Goal: Find specific page/section: Find specific page/section

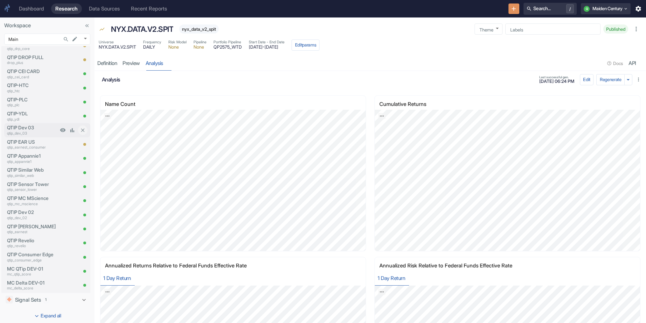
scroll to position [728, 0]
click at [29, 102] on p "QTIP-PLC" at bounding box center [32, 100] width 51 height 7
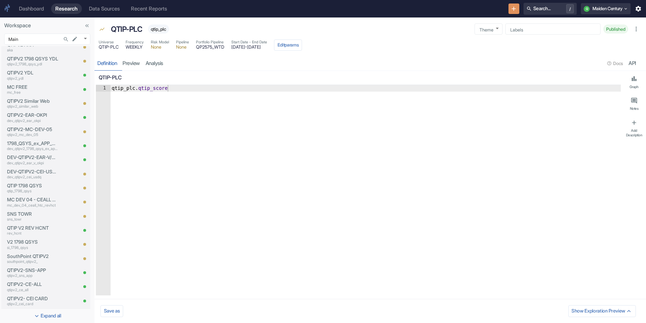
scroll to position [434, 0]
click at [596, 1] on div "Dashboard Research Data Sources Recent Reports Search... / Q Maiden Century" at bounding box center [323, 8] width 646 height 17
click at [596, 9] on button "Q Maiden Century" at bounding box center [606, 8] width 50 height 11
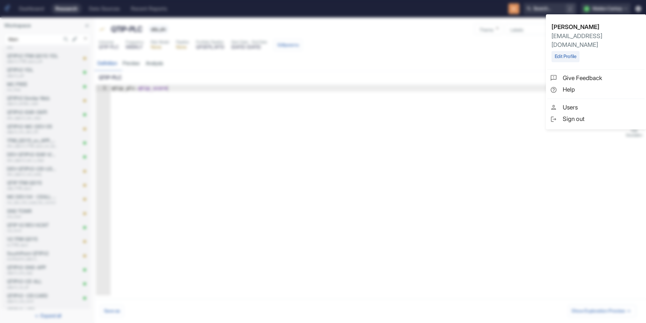
click at [384, 63] on div at bounding box center [323, 161] width 646 height 323
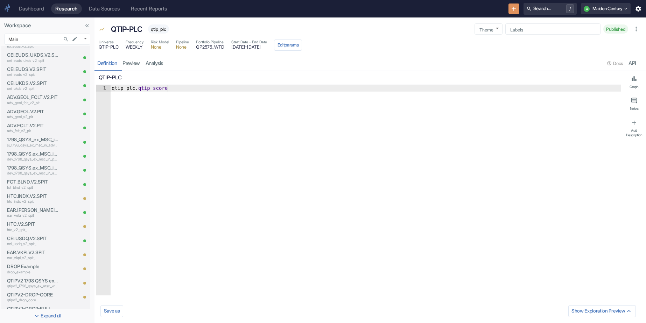
scroll to position [0, 0]
click at [60, 66] on div "Signals 67" at bounding box center [42, 69] width 54 height 8
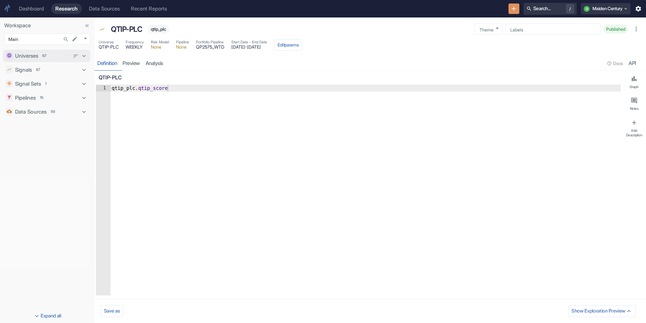
click at [54, 60] on div "Universes 67" at bounding box center [43, 55] width 75 height 9
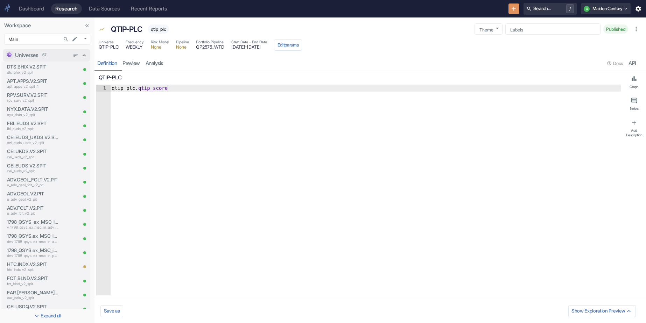
click at [54, 54] on div "Universes 67" at bounding box center [42, 55] width 54 height 8
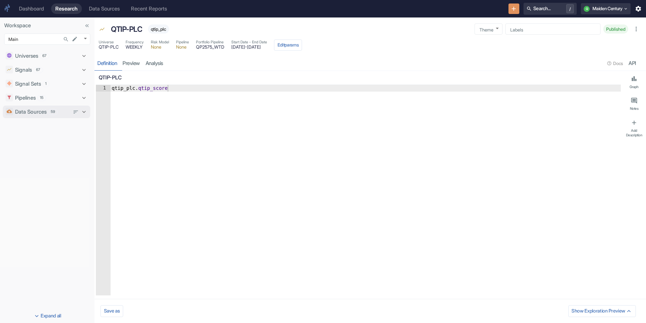
click at [56, 109] on span "59" at bounding box center [52, 112] width 9 height 6
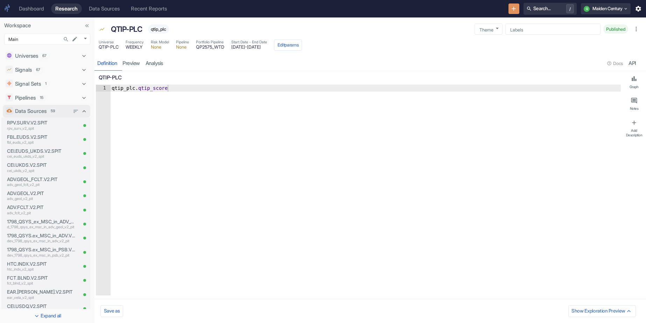
click at [64, 111] on div "Data Sources 59" at bounding box center [42, 111] width 54 height 8
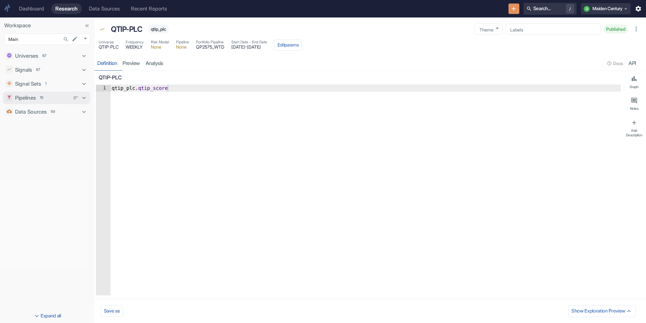
click at [49, 100] on div "Pipelines 15" at bounding box center [42, 98] width 54 height 8
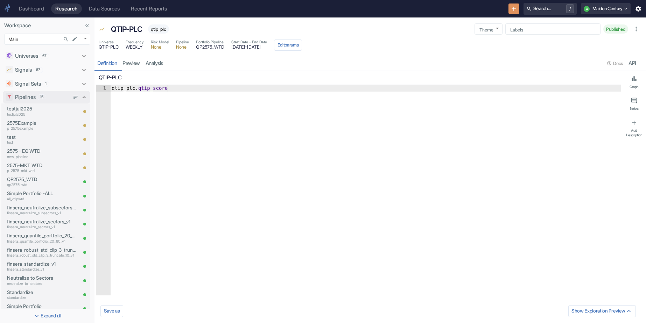
click at [59, 96] on div "Pipelines 15" at bounding box center [42, 97] width 54 height 8
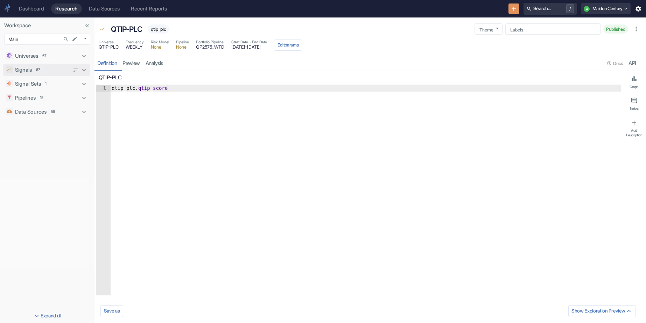
click at [56, 69] on div "Signals 67" at bounding box center [42, 70] width 54 height 8
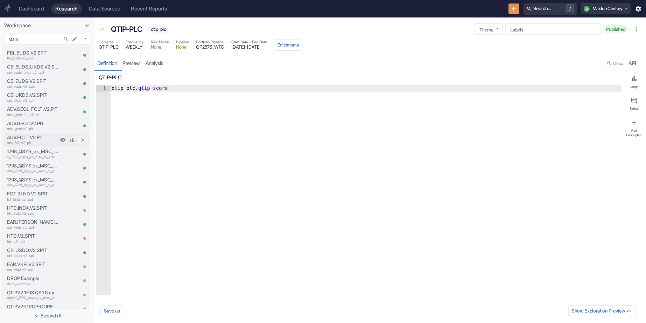
type textarea "x"
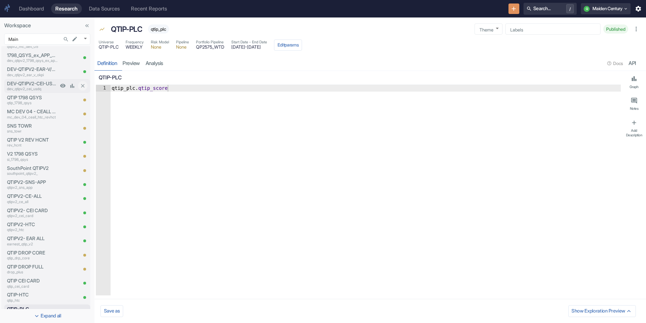
scroll to position [481, 0]
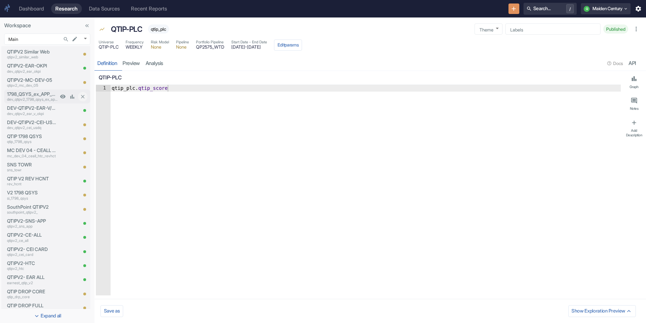
click at [42, 98] on p "dev_qtipv2_1798_qsys_ex_app_msc" at bounding box center [32, 100] width 51 height 6
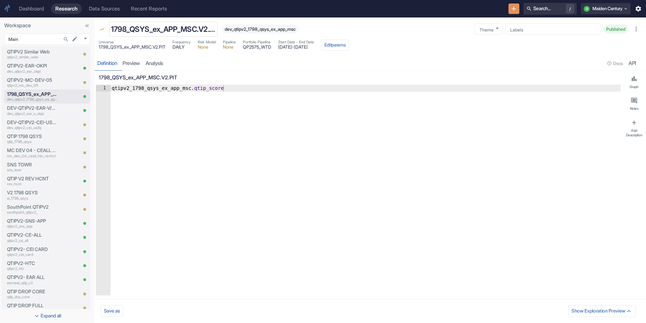
click at [203, 28] on p "1798_QSYS_ex_APP_MSC.V2.PIT" at bounding box center [163, 29] width 105 height 11
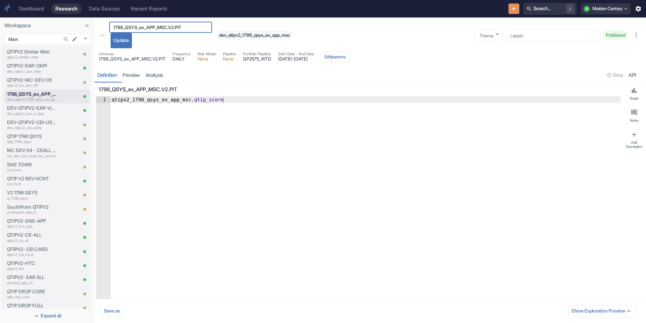
click at [165, 43] on div "1798_QSYS_ex_APP_MSC.V2.PIT ​ Update" at bounding box center [160, 35] width 103 height 27
click at [154, 40] on div "1798_QSYS_ex_APP_MSC.V2.PIT ​ Update" at bounding box center [160, 35] width 103 height 27
click at [155, 36] on div "1798_QSYS_ex_APP_MSC.V2.PIT ​ Update" at bounding box center [160, 35] width 103 height 27
click at [124, 38] on button "Update" at bounding box center [121, 40] width 21 height 15
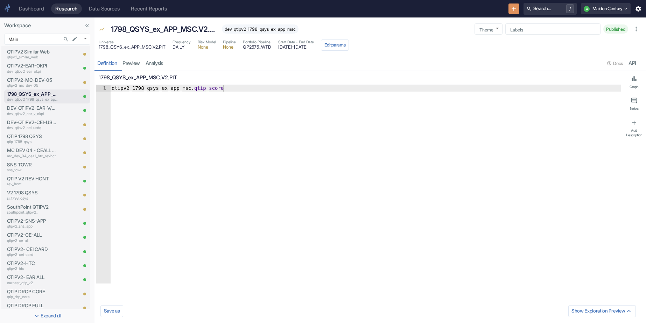
type textarea "x"
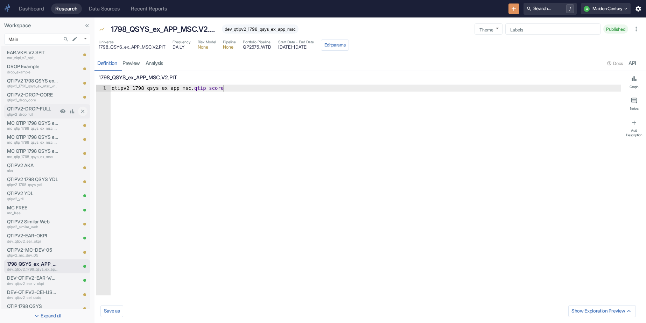
scroll to position [305, 0]
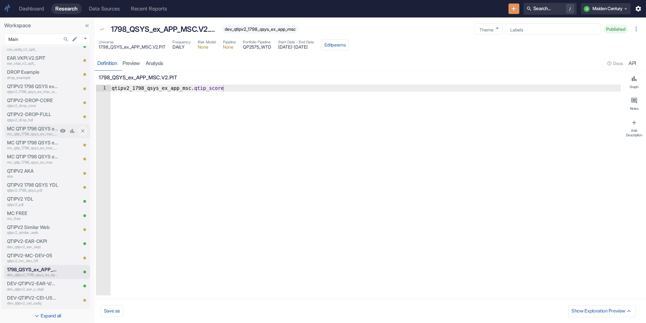
click at [43, 126] on p "MC QTIP 1798 QSYS ex MSC WEB in YDL" at bounding box center [32, 128] width 51 height 7
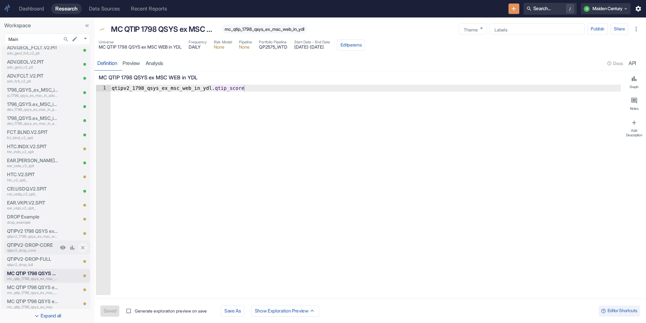
scroll to position [161, 0]
type textarea "x"
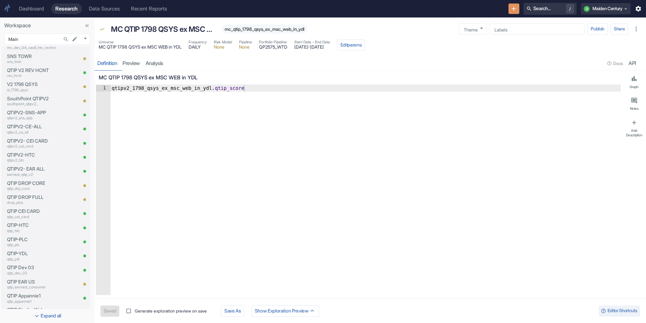
scroll to position [755, 0]
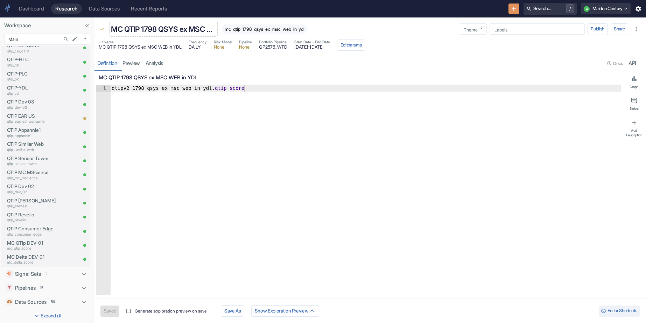
click at [152, 29] on p "MC QTIP 1798 QSYS ex MSC WEB in YDL" at bounding box center [163, 29] width 105 height 11
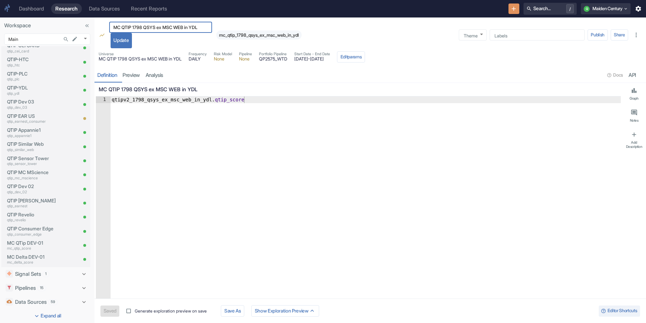
click at [197, 38] on div "MC QTIP 1798 QSYS ex MSC WEB in YDL ​ Update" at bounding box center [160, 35] width 103 height 27
click at [186, 37] on div "MC QTIP 1798 QSYS ex MSC WEB in YDL ​ Update" at bounding box center [160, 35] width 103 height 27
click at [203, 28] on input "MC QTIP 1798 QSYS ex MSC WEB in YDL" at bounding box center [160, 27] width 103 height 8
click at [224, 28] on div "MC QTIP 1798 QSYS ex MSC WEB in YDL ​ Update mc_qtip_1798_qsys_ex_msc_web_in_ydl" at bounding box center [205, 35] width 194 height 27
